Goal: Information Seeking & Learning: Learn about a topic

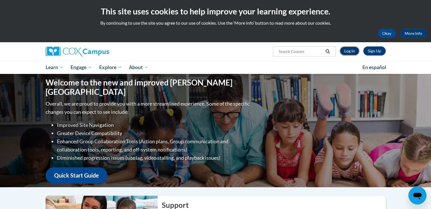
click at [351, 53] on link "Log In" at bounding box center [350, 50] width 20 height 9
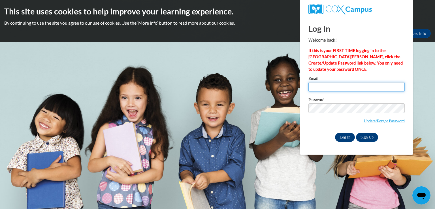
type input "shyshythorn2011@gmail.com"
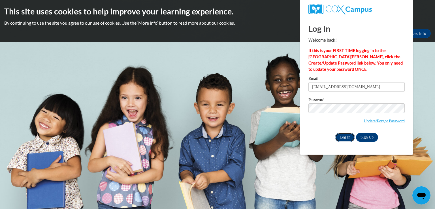
click at [344, 138] on input "Log In" at bounding box center [345, 137] width 20 height 9
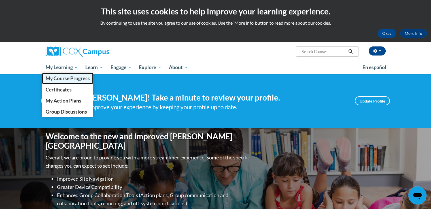
click at [77, 79] on span "My Course Progress" at bounding box center [67, 78] width 44 height 6
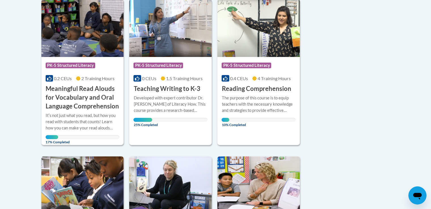
scroll to position [142, 0]
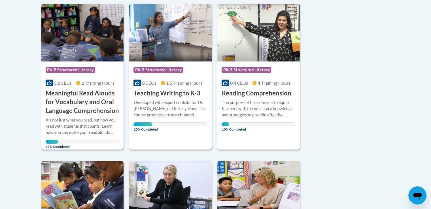
click at [75, 103] on h3 "Meaningful Read Alouds for Vocabulary and Oral Language Comprehension" at bounding box center [83, 102] width 74 height 26
click at [90, 45] on img at bounding box center [82, 33] width 82 height 58
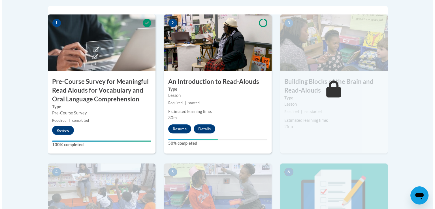
scroll to position [198, 0]
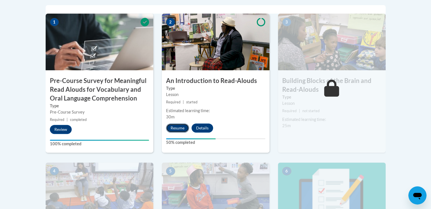
click at [176, 126] on button "Resume" at bounding box center [177, 128] width 23 height 9
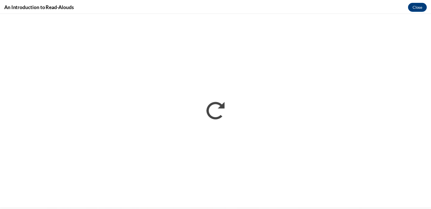
scroll to position [0, 0]
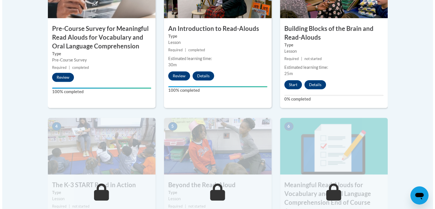
scroll to position [255, 0]
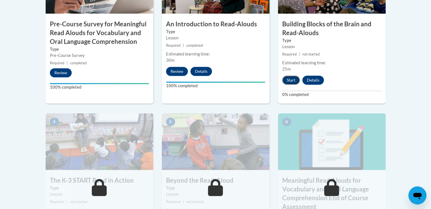
click at [291, 81] on button "Start" at bounding box center [291, 80] width 18 height 9
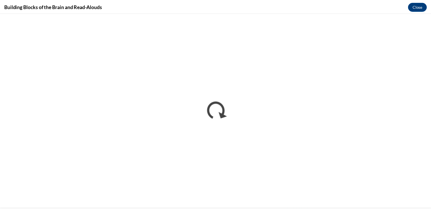
scroll to position [0, 0]
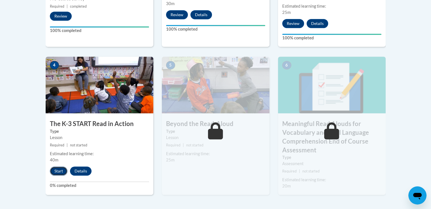
click at [60, 172] on button "Start" at bounding box center [59, 171] width 18 height 9
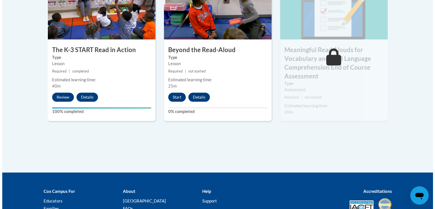
scroll to position [414, 0]
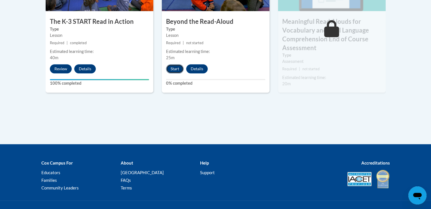
click at [173, 70] on button "Start" at bounding box center [175, 68] width 18 height 9
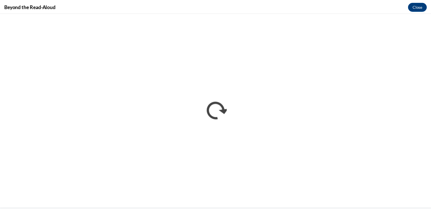
scroll to position [0, 0]
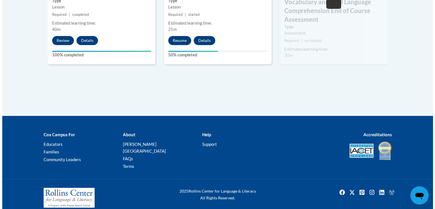
scroll to position [414, 0]
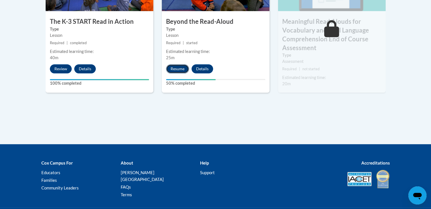
click at [175, 67] on button "Resume" at bounding box center [177, 68] width 23 height 9
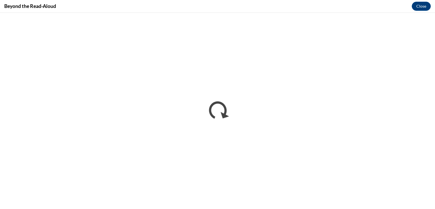
scroll to position [0, 0]
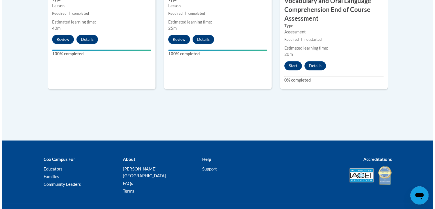
scroll to position [454, 0]
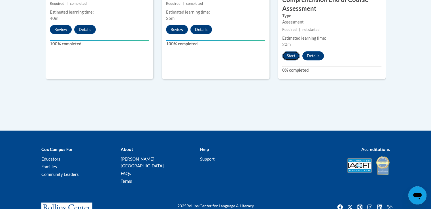
click at [296, 55] on button "Start" at bounding box center [291, 55] width 18 height 9
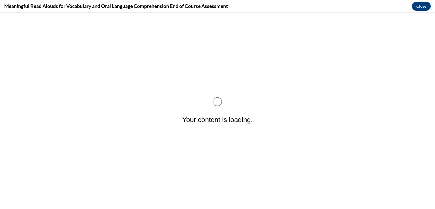
scroll to position [0, 0]
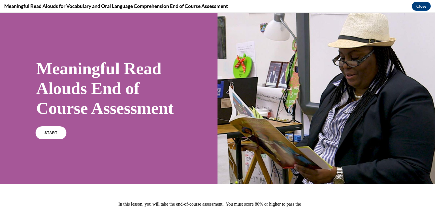
click at [40, 139] on link "START" at bounding box center [50, 132] width 31 height 13
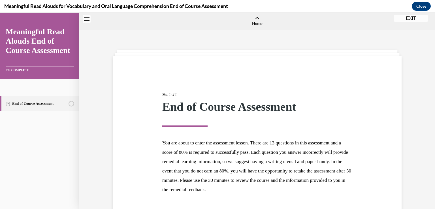
scroll to position [18, 0]
